Goal: Check status: Check status

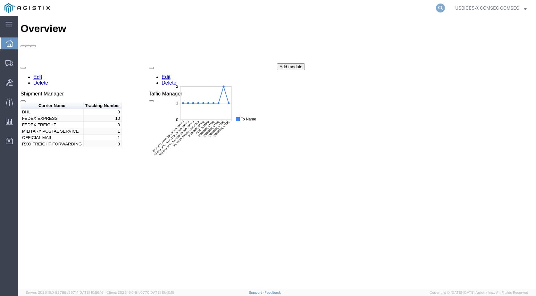
click at [440, 9] on icon at bounding box center [440, 8] width 9 height 9
click at [338, 9] on input "search" at bounding box center [338, 7] width 195 height 15
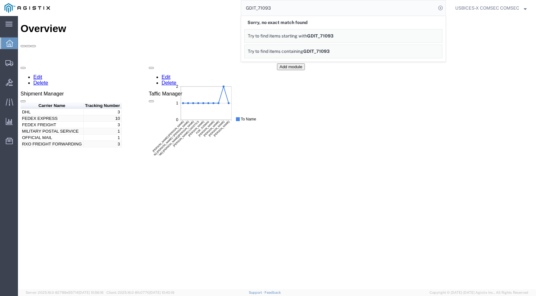
click at [259, 7] on input "GDIT_71093" at bounding box center [338, 7] width 195 height 15
type input "GDIT-71093"
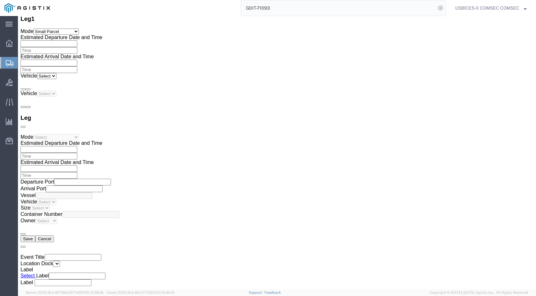
drag, startPoint x: 425, startPoint y: 88, endPoint x: 458, endPoint y: 90, distance: 33.1
click span "RE718452950US // RE..."
drag, startPoint x: 458, startPoint y: 90, endPoint x: 454, endPoint y: 89, distance: 4.1
copy span "RE718452950US"
